Goal: Transaction & Acquisition: Book appointment/travel/reservation

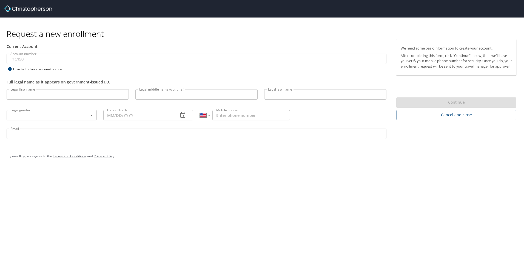
select select "US"
click at [43, 94] on input "Legal first name" at bounding box center [68, 94] width 122 height 10
type input "[PERSON_NAME]"
click at [189, 96] on input "Legal middle name (optional)" at bounding box center [196, 94] width 122 height 10
click at [287, 94] on input "Legal last name" at bounding box center [325, 94] width 122 height 10
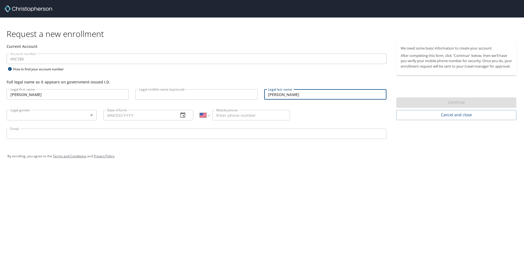
type input "Ornelas"
click at [240, 82] on div "Full legal name as it appears on government-issued I.D." at bounding box center [197, 82] width 380 height 6
click at [47, 117] on body "Request a new enrollment Current Account Account number IHC150 Account number H…" at bounding box center [262, 127] width 524 height 255
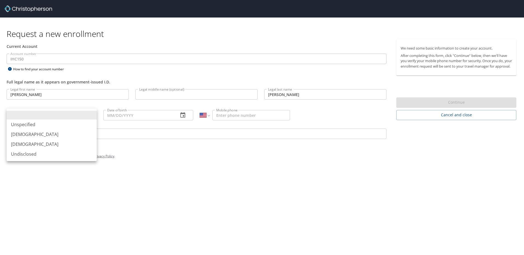
click at [41, 135] on li "Male" at bounding box center [52, 135] width 90 height 10
type input "Male"
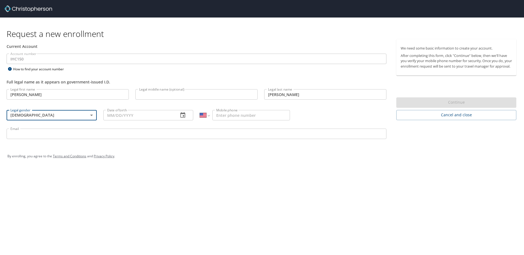
click at [126, 113] on input "Date of birth" at bounding box center [138, 115] width 71 height 10
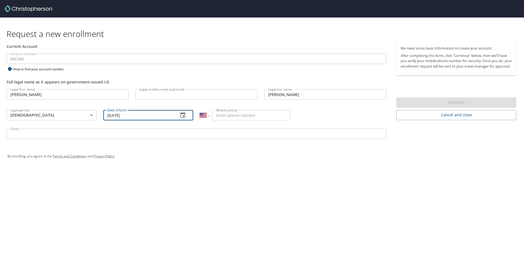
type input "04/01/1996"
drag, startPoint x: 178, startPoint y: 194, endPoint x: 216, endPoint y: 121, distance: 82.2
click at [180, 192] on div "Request a new enrollment Current Account Account number IHC150 Account number H…" at bounding box center [262, 127] width 524 height 255
click at [228, 121] on input "Mobile phone" at bounding box center [251, 115] width 78 height 10
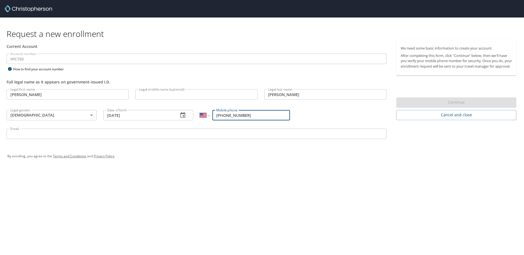
type input "(602) 403-2927"
click at [167, 168] on div "By enrolling, you agree to the Terms and Conditions and Privacy Policy ." at bounding box center [261, 156] width 517 height 25
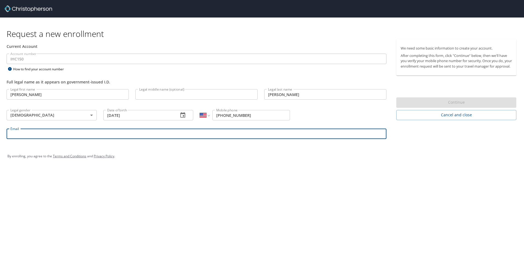
click at [167, 137] on input "Email" at bounding box center [197, 134] width 380 height 10
type input "gabe.ornelas@imail.org"
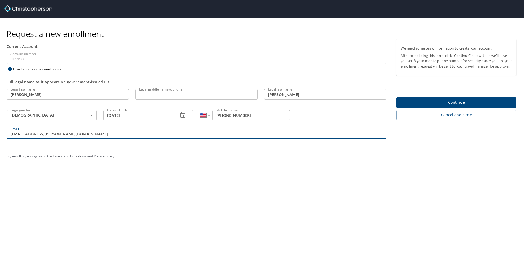
click at [478, 106] on span "Continue" at bounding box center [455, 102] width 111 height 7
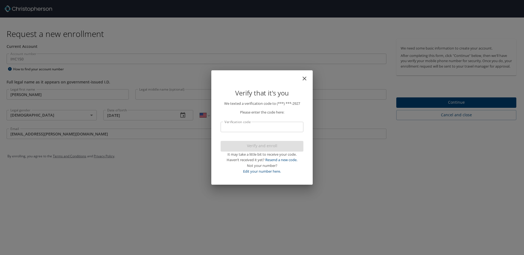
click at [269, 122] on input "Verification code" at bounding box center [261, 127] width 83 height 10
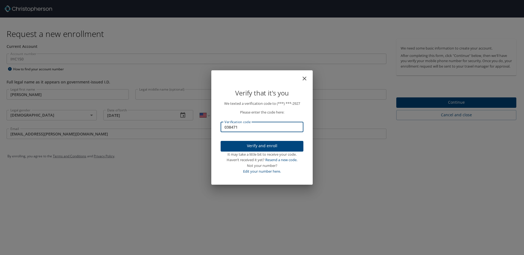
type input "038471"
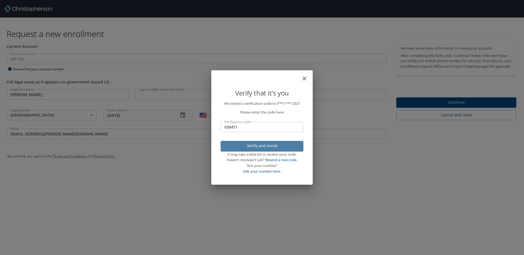
click at [255, 141] on button "Verify and enroll" at bounding box center [261, 146] width 83 height 11
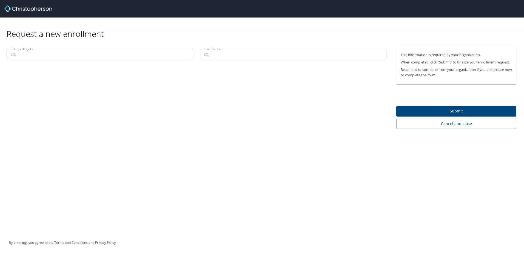
click at [25, 52] on input "Entity - 3 digits" at bounding box center [100, 54] width 187 height 10
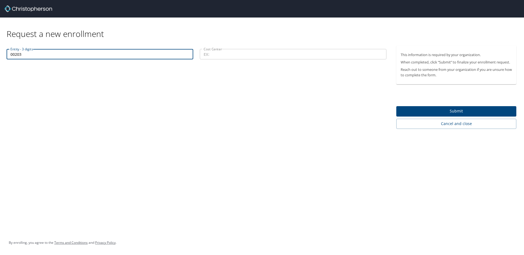
type input "00203"
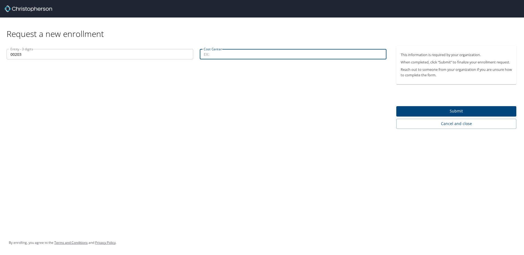
click at [258, 56] on input "Cost Center" at bounding box center [293, 54] width 187 height 10
type input "31408"
click at [423, 112] on span "Submit" at bounding box center [455, 111] width 111 height 7
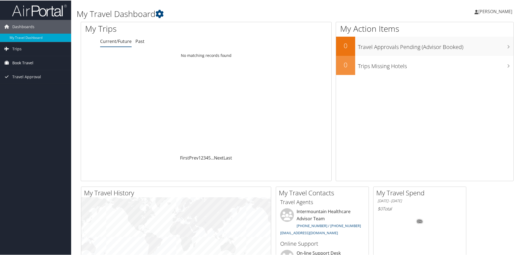
click at [34, 65] on link "Book Travel" at bounding box center [35, 63] width 71 height 14
click at [30, 47] on link "Trips" at bounding box center [35, 49] width 71 height 14
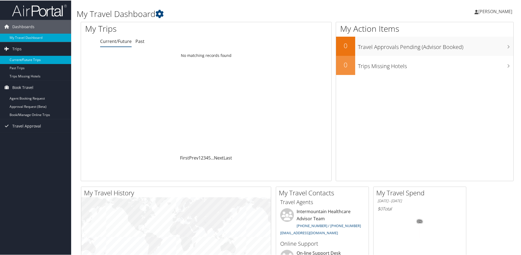
click at [31, 58] on link "Current/Future Trips" at bounding box center [35, 59] width 71 height 8
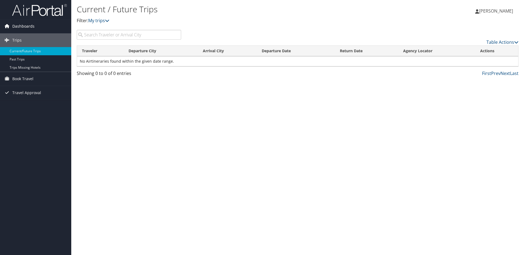
click at [29, 27] on span "Dashboards" at bounding box center [23, 26] width 22 height 14
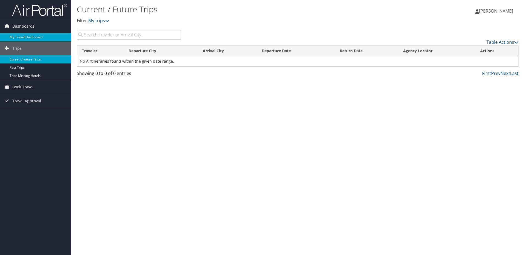
click at [28, 35] on link "My Travel Dashboard" at bounding box center [35, 37] width 71 height 8
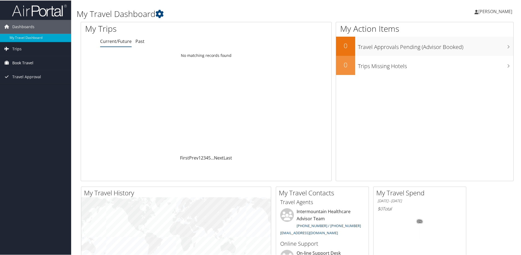
click at [41, 64] on link "Book Travel" at bounding box center [35, 63] width 71 height 14
click at [23, 72] on link "Agent Booking Request" at bounding box center [35, 73] width 71 height 8
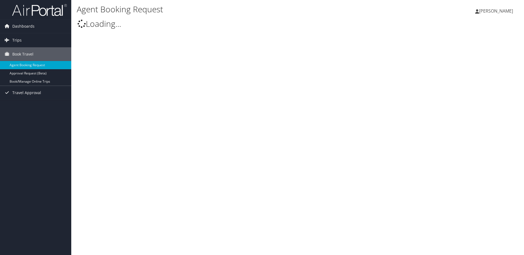
select select "[EMAIL_ADDRESS][DOMAIN_NAME]"
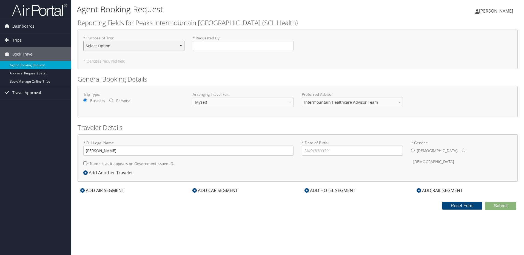
click at [158, 48] on select "Select Option 3rd Party Reimbursable Business CME Conf or Education Groups Pers…" at bounding box center [133, 46] width 101 height 10
select select "Business"
click at [83, 41] on select "Select Option 3rd Party Reimbursable Business CME Conf or Education Groups Pers…" at bounding box center [133, 46] width 101 height 10
click at [199, 47] on input "* Requested By : Required" at bounding box center [243, 46] width 101 height 10
type input "[PERSON_NAME]"
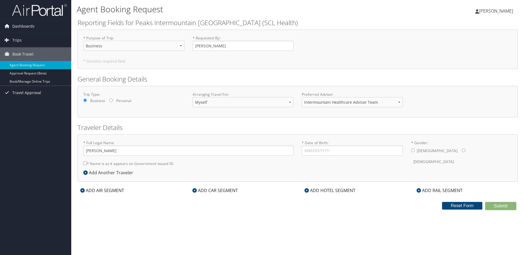
click at [210, 72] on form "Reporting Fields for Peaks Intermountain Denver (SCL Health) * Purpose of Trip …" at bounding box center [298, 114] width 440 height 192
click at [337, 106] on select "Intermountain Healthcare Advisor Team" at bounding box center [352, 102] width 101 height 10
click at [339, 103] on select "Intermountain Healthcare Advisor Team" at bounding box center [352, 102] width 101 height 10
click at [253, 104] on select "Myself Another Traveler Guest Traveler" at bounding box center [243, 102] width 101 height 10
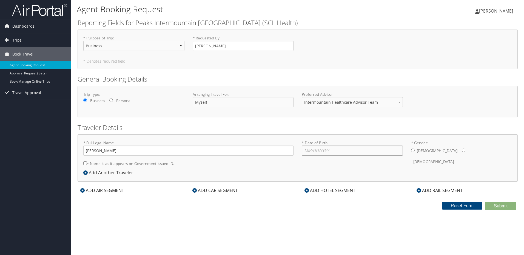
click at [321, 150] on input "* Date of Birth: Invalid Date" at bounding box center [352, 151] width 101 height 10
type input "04/01/1996"
click at [412, 151] on input "* Gender: Male Female" at bounding box center [413, 151] width 4 height 4
radio input "true"
click at [248, 236] on div "Agent Booking Request Gabriel Ornelas Gabriel Ornelas My Settings Travel Agency…" at bounding box center [297, 127] width 452 height 255
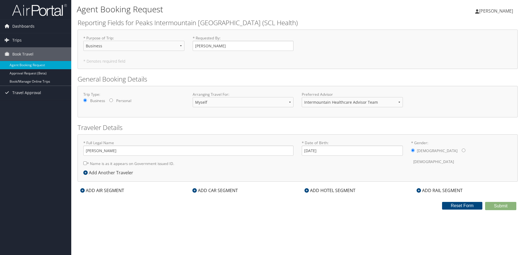
click at [84, 161] on label "* Name is as it appears on Government issued ID." at bounding box center [128, 164] width 91 height 10
click at [84, 162] on input "* Name is as it appears on Government issued ID." at bounding box center [85, 164] width 4 height 4
checkbox input "true"
click at [99, 151] on input "[PERSON_NAME]" at bounding box center [188, 151] width 210 height 10
type input "Gabriel Dickinson Ornelas"
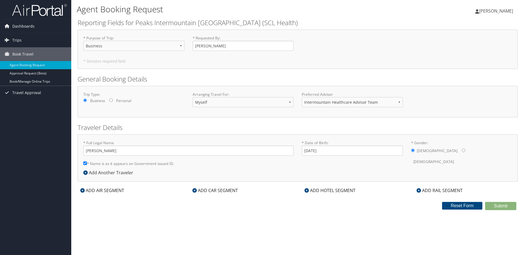
click at [151, 209] on div "Submit Reset Form" at bounding box center [297, 206] width 448 height 8
click at [98, 191] on div "ADD AIR SEGMENT" at bounding box center [102, 190] width 49 height 7
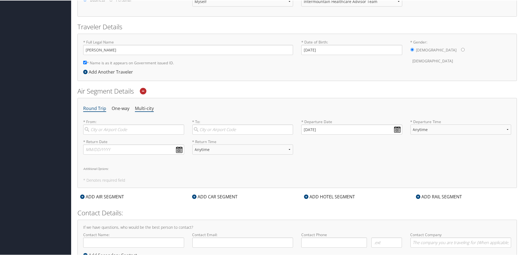
scroll to position [110, 0]
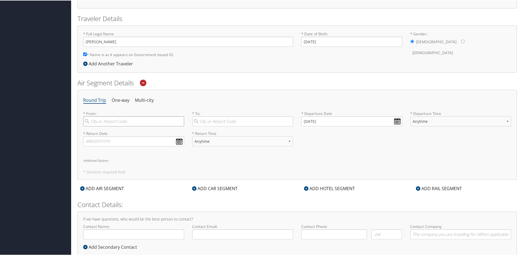
click at [113, 122] on input "search" at bounding box center [133, 121] width 101 height 10
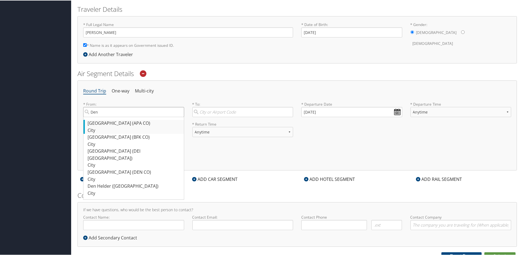
scroll to position [124, 0]
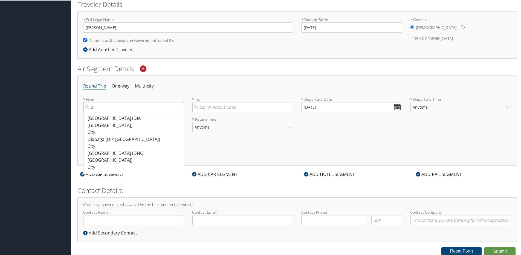
type input "D"
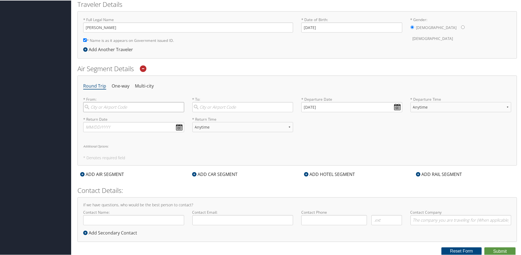
type input "E"
click at [133, 151] on div "City" at bounding box center [135, 153] width 94 height 7
click at [133, 112] on input "Denver" at bounding box center [133, 107] width 101 height 10
type input "Denver (DEN CO)"
click at [210, 105] on input "search" at bounding box center [243, 107] width 101 height 10
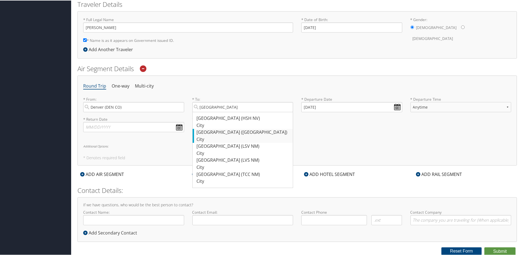
click at [230, 136] on div "City" at bounding box center [244, 139] width 94 height 7
click at [230, 112] on input "las vegas" at bounding box center [243, 107] width 101 height 10
type input "Las Vegas (LAS NV)"
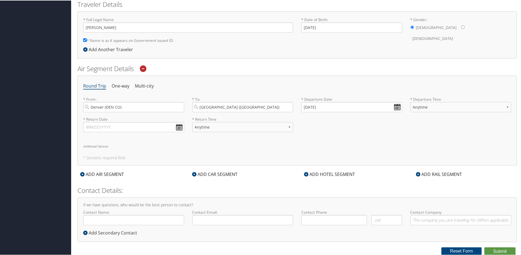
click at [294, 141] on div "Round Trip One-way Multi-city * From: Denver (DEN CO) Required * To: Las Vegas …" at bounding box center [298, 120] width 440 height 90
click at [113, 107] on input "Denver (DEN CO)" at bounding box center [133, 107] width 101 height 10
click at [139, 107] on input "Denver (DEN CO)" at bounding box center [133, 107] width 101 height 10
click at [132, 148] on div "Denver (DEN CO)" at bounding box center [135, 145] width 94 height 7
click at [132, 112] on input "Denver" at bounding box center [133, 107] width 101 height 10
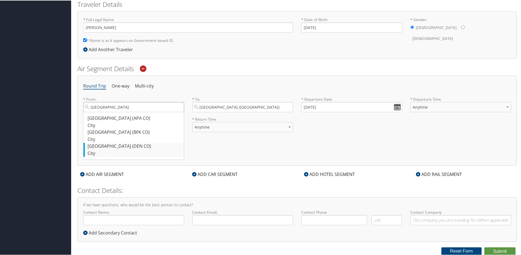
type input "Denver (DEN CO)"
click at [189, 152] on div "Round Trip One-way Multi-city * From: Denver (DEN CO) Required * To: Las Vegas …" at bounding box center [298, 120] width 440 height 90
click at [457, 107] on select "Anytime Early Morning (5AM-7AM) Morning (7AM-12PM) Afternoon (12PM-5PM) Evening…" at bounding box center [461, 107] width 101 height 10
click at [396, 107] on input "09/03/2025" at bounding box center [352, 107] width 101 height 10
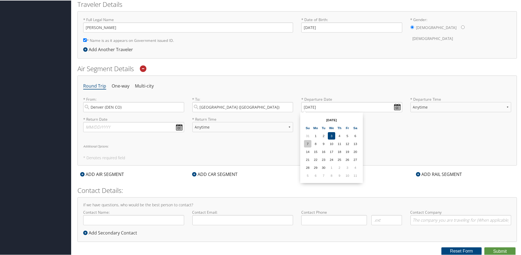
click at [306, 144] on td "7" at bounding box center [307, 143] width 7 height 7
type input "09/07/2025"
click at [180, 127] on input "text" at bounding box center [133, 127] width 101 height 10
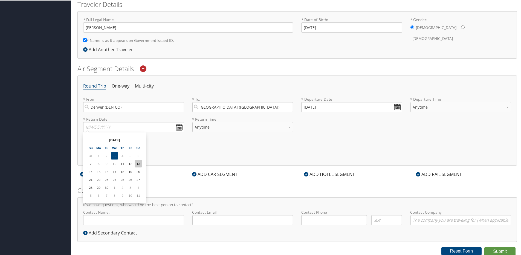
click at [138, 163] on td "13" at bounding box center [138, 163] width 7 height 7
type input "09/13/2025"
click at [184, 150] on div "Round Trip One-way Multi-city * From: Denver (DEN CO) Required * To: Las Vegas …" at bounding box center [298, 120] width 440 height 90
click at [210, 177] on div "ADD CAR SEGMENT" at bounding box center [215, 174] width 51 height 7
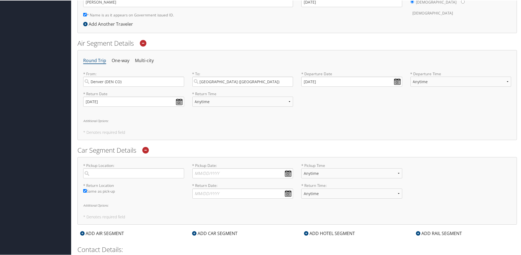
scroll to position [179, 0]
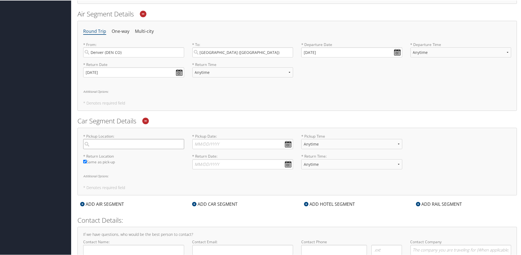
click at [87, 142] on input "search" at bounding box center [133, 144] width 101 height 10
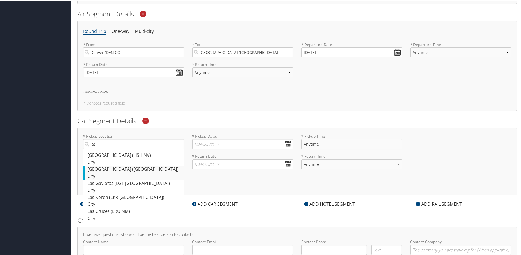
click at [114, 170] on div "Las Vegas (LAS NV)" at bounding box center [135, 168] width 94 height 7
click at [114, 149] on input "las" at bounding box center [133, 144] width 101 height 10
type input "Las Vegas"
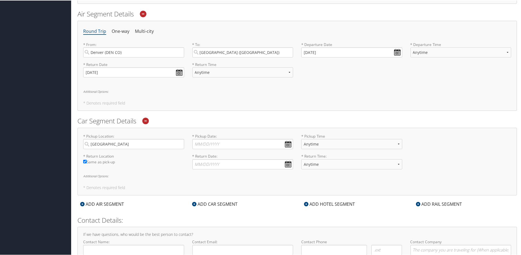
click at [217, 129] on div "* Pickup Location: Las Vegas Required * Pickup Date: Dates must be valid * Pick…" at bounding box center [298, 161] width 440 height 68
click at [284, 143] on input "* Pickup Date: Dates must be valid" at bounding box center [243, 144] width 101 height 10
click at [200, 182] on td "7" at bounding box center [199, 180] width 7 height 7
type input "09/07/2025"
click at [286, 165] on input "* Return Date: Dates must be valid" at bounding box center [243, 164] width 101 height 10
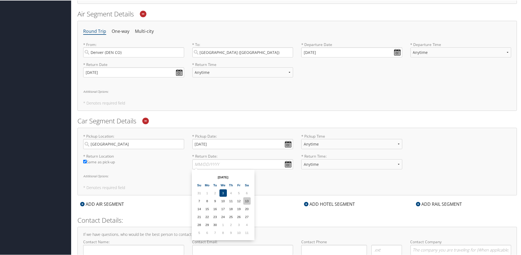
click at [247, 200] on td "13" at bounding box center [246, 200] width 7 height 7
type input "09/13/2025"
click at [284, 182] on div "* Pickup Location: Las Vegas Required * Pickup Date: 09/07/2025 Dates must be v…" at bounding box center [298, 161] width 440 height 68
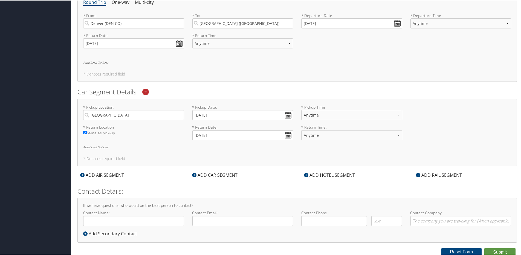
scroll to position [208, 0]
click at [314, 174] on div "ADD HOTEL SEGMENT" at bounding box center [330, 174] width 56 height 7
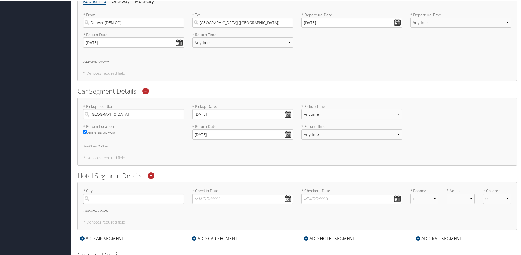
click at [126, 200] on input "search" at bounding box center [133, 198] width 101 height 10
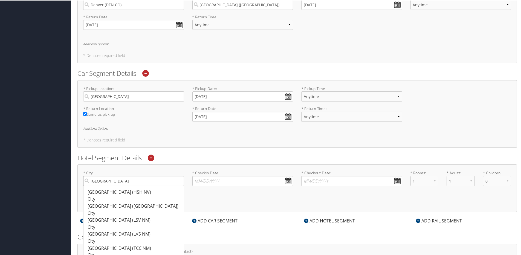
scroll to position [236, 0]
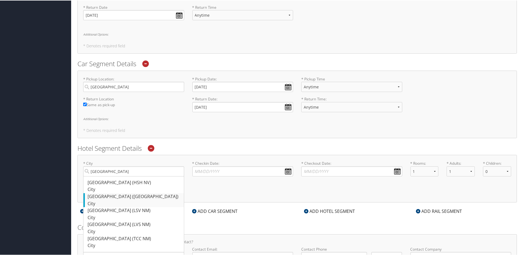
click at [154, 199] on div "Las Vegas (LAS NV)" at bounding box center [135, 196] width 94 height 7
click at [154, 176] on input "las vegas" at bounding box center [133, 171] width 101 height 10
type input "Las Vegas"
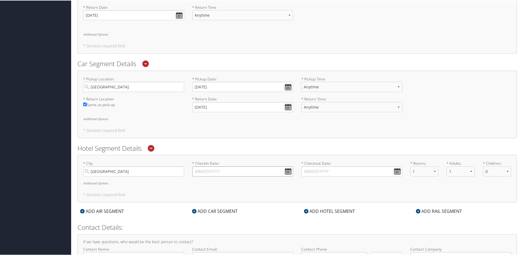
click at [235, 172] on input "* Checkin Date: Dates must be valid" at bounding box center [243, 171] width 101 height 10
click at [195, 210] on table "Sep 2025 Su Mo Tu We Th Fr Sa 31 1 2 3 4 5 6 7 8 9 10 11 12 13 14 15 16 17 18 1…" at bounding box center [223, 212] width 56 height 64
click at [199, 208] on td "7" at bounding box center [199, 207] width 7 height 7
type input "09/07/2025"
click at [391, 170] on input "* Checkout Date: Dates must be valid" at bounding box center [352, 171] width 101 height 10
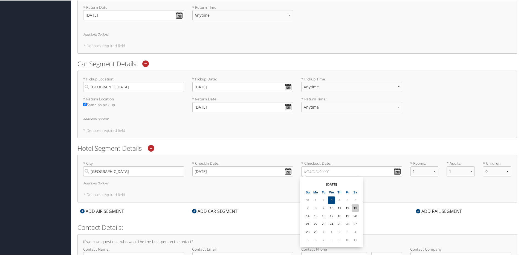
click at [354, 205] on td "13" at bounding box center [355, 207] width 7 height 7
type input "09/13/2025"
click at [347, 189] on div "* City Las Vegas Required * Checkin Date: 09/07/2025 Dates must be valid * Chec…" at bounding box center [298, 178] width 440 height 48
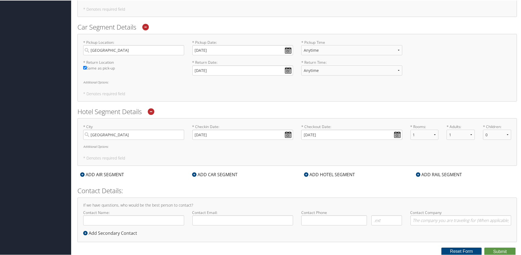
scroll to position [273, 0]
click at [499, 250] on button "Submit" at bounding box center [500, 251] width 31 height 8
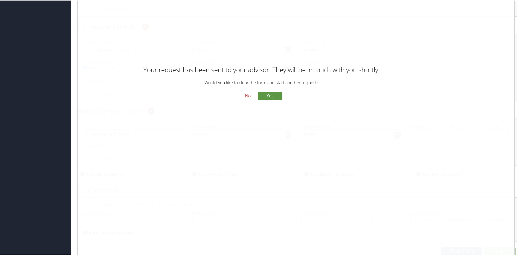
click at [247, 94] on button "No" at bounding box center [248, 95] width 14 height 9
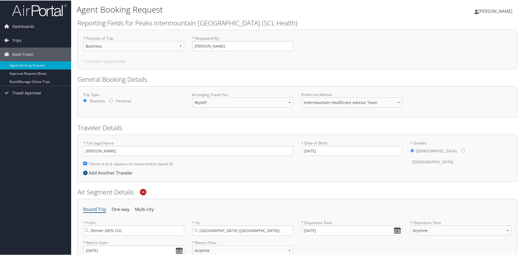
scroll to position [0, 0]
click at [50, 80] on link "Book/Manage Online Trips" at bounding box center [35, 82] width 71 height 8
click at [38, 42] on link "Trips" at bounding box center [35, 40] width 71 height 14
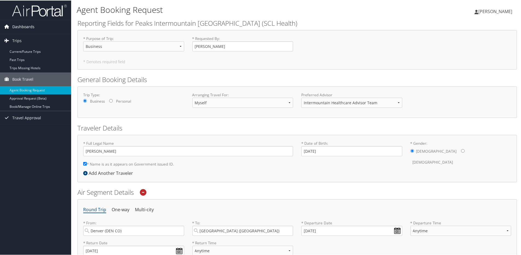
click at [37, 29] on link "Dashboards" at bounding box center [35, 26] width 71 height 14
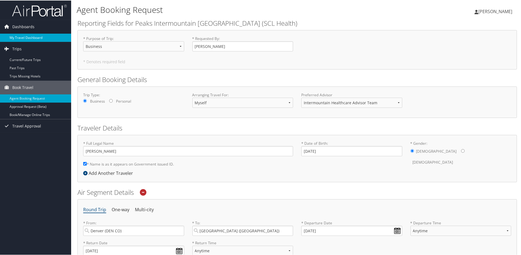
click at [35, 35] on link "My Travel Dashboard" at bounding box center [35, 37] width 71 height 8
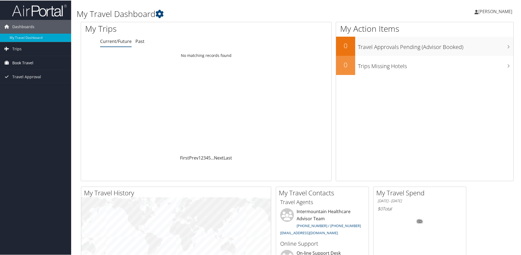
click at [33, 61] on span "Book Travel" at bounding box center [22, 63] width 21 height 14
click at [40, 100] on span "Travel Approval" at bounding box center [26, 101] width 29 height 14
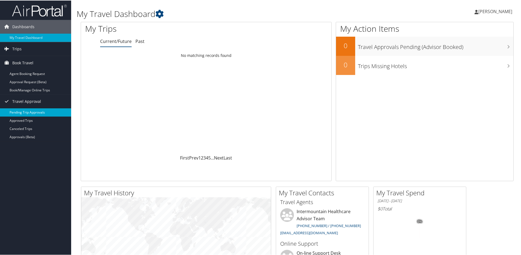
click at [38, 111] on link "Pending Trip Approvals" at bounding box center [35, 112] width 71 height 8
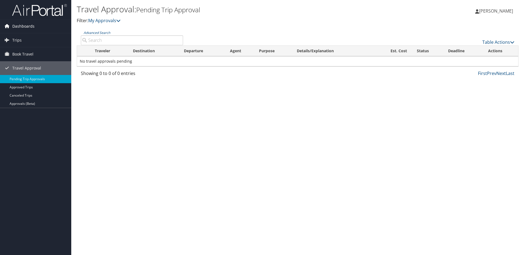
click at [33, 23] on span "Dashboards" at bounding box center [23, 26] width 22 height 14
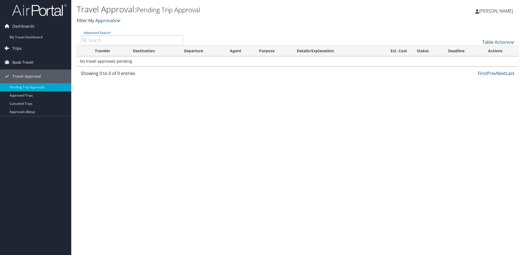
click at [33, 48] on link "Trips" at bounding box center [35, 49] width 71 height 14
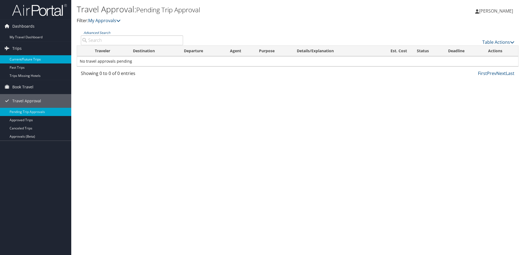
click at [33, 61] on link "Current/Future Trips" at bounding box center [35, 59] width 71 height 8
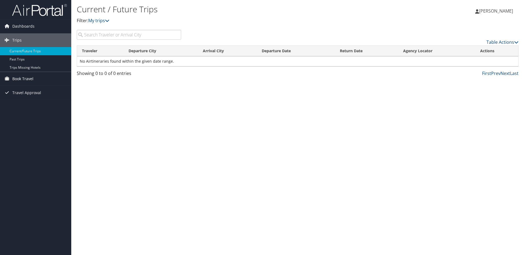
click at [37, 78] on link "Book Travel" at bounding box center [35, 79] width 71 height 14
click at [38, 92] on link "Agent Booking Request" at bounding box center [35, 90] width 71 height 8
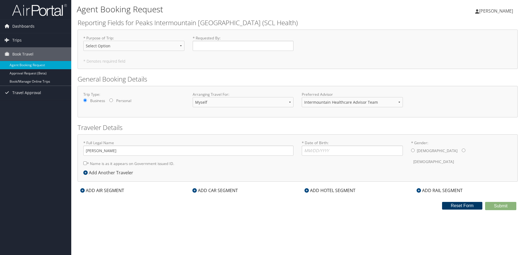
click at [458, 205] on button "Reset Form" at bounding box center [462, 206] width 41 height 8
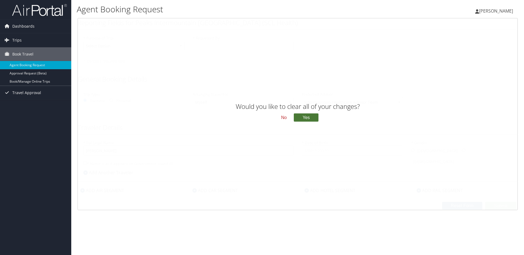
click at [313, 116] on button "Yes" at bounding box center [306, 118] width 25 height 8
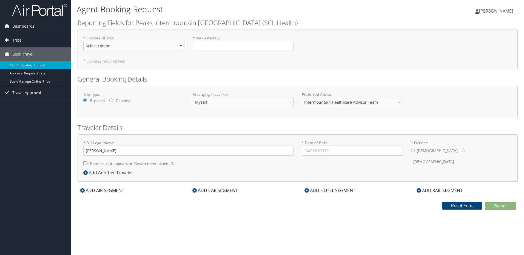
click at [25, 39] on link "Trips" at bounding box center [35, 40] width 71 height 14
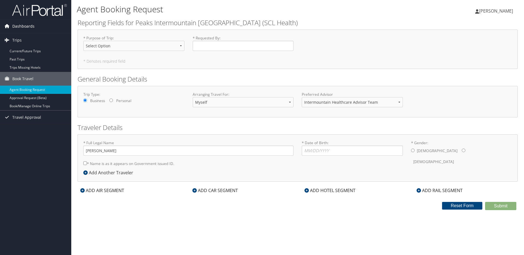
click at [27, 27] on span "Dashboards" at bounding box center [23, 26] width 22 height 14
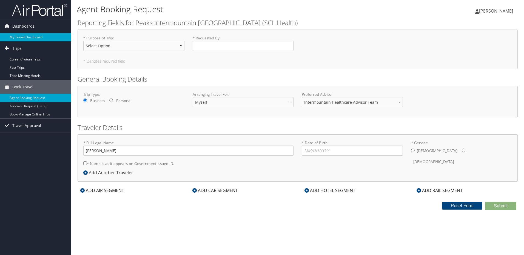
click at [30, 36] on link "My Travel Dashboard" at bounding box center [35, 37] width 71 height 8
